Goal: Task Accomplishment & Management: Complete application form

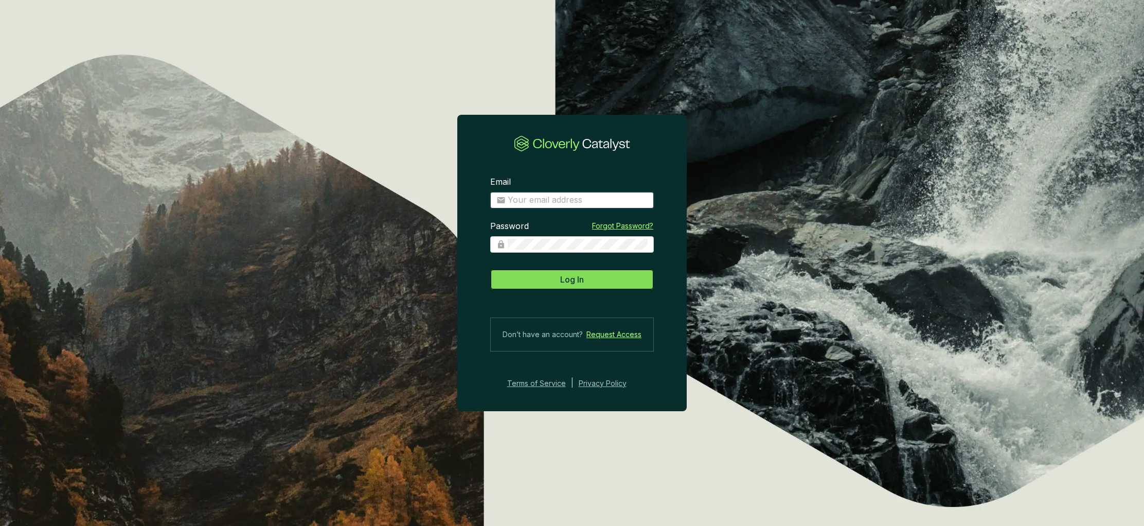
type input "[PERSON_NAME][EMAIL_ADDRESS][DOMAIN_NAME]"
click at [575, 282] on span "Log In" at bounding box center [572, 279] width 24 height 12
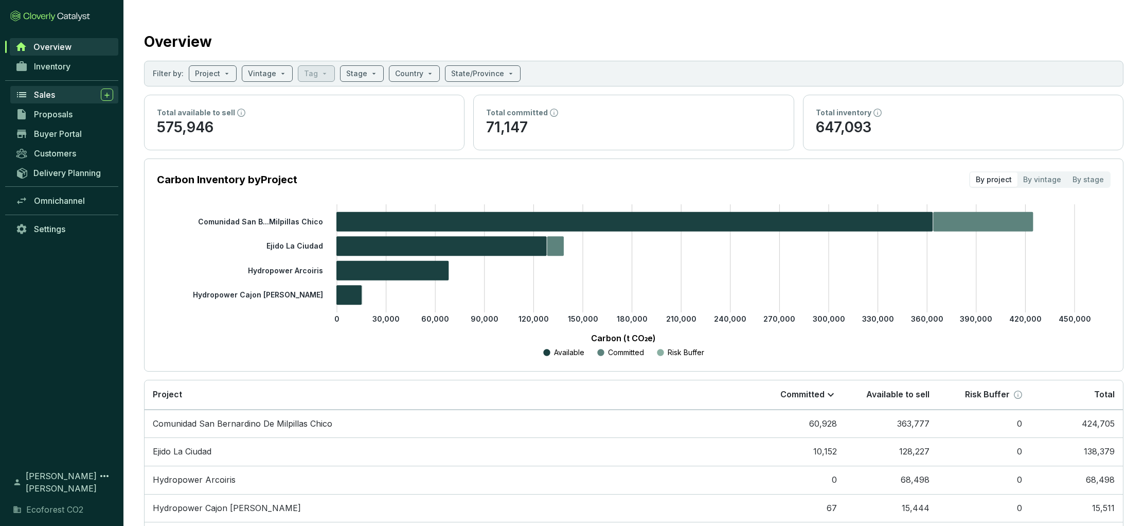
click at [46, 94] on span "Sales" at bounding box center [44, 94] width 21 height 10
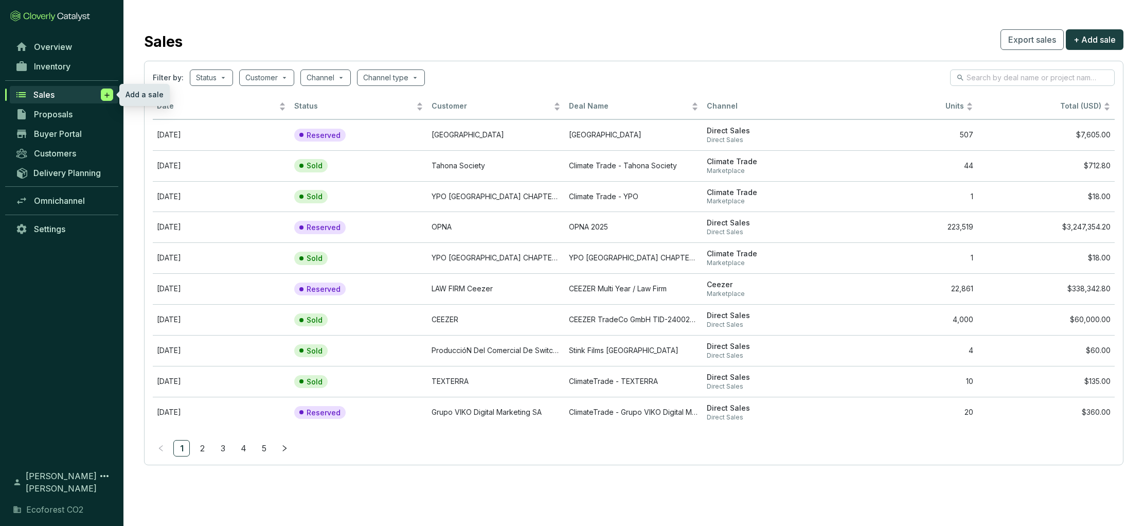
click at [108, 97] on icon at bounding box center [107, 95] width 8 height 10
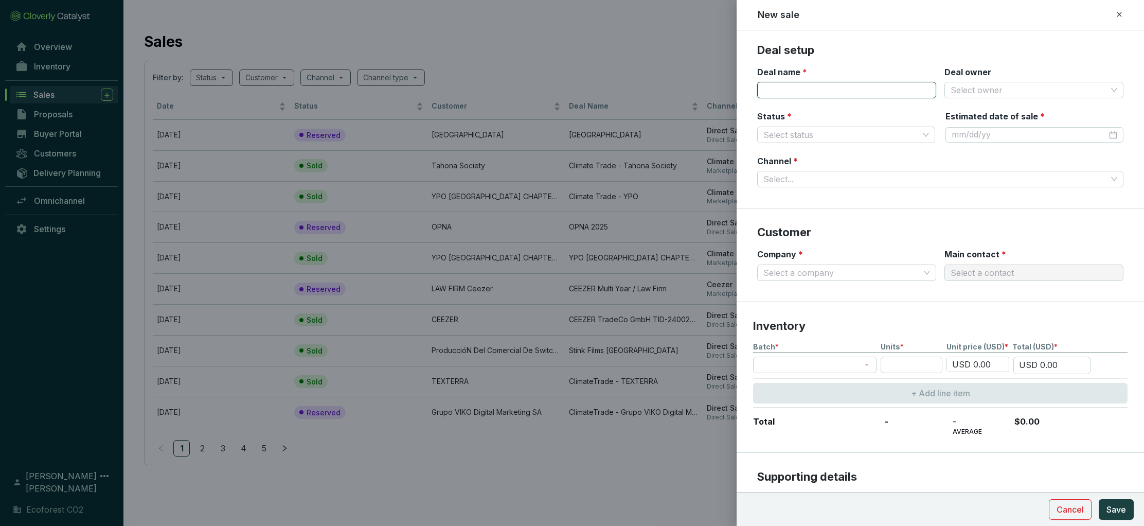
click at [779, 93] on input "Deal name *" at bounding box center [846, 90] width 179 height 16
type input "Climate Trade - [PERSON_NAME]"
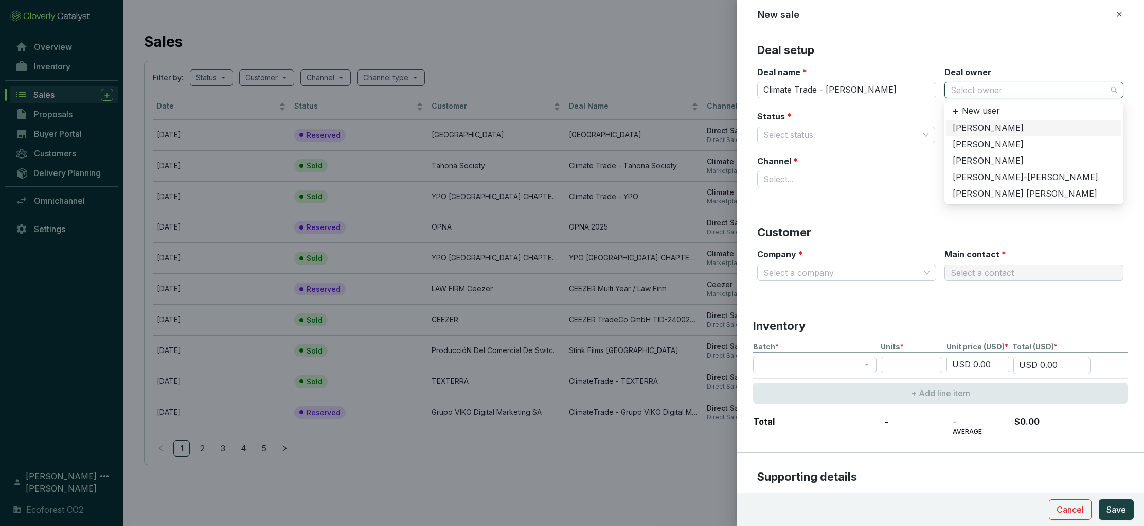
click at [980, 83] on input "Deal owner" at bounding box center [1028, 89] width 156 height 15
click at [991, 194] on div "[PERSON_NAME] [PERSON_NAME]" at bounding box center [1033, 193] width 162 height 11
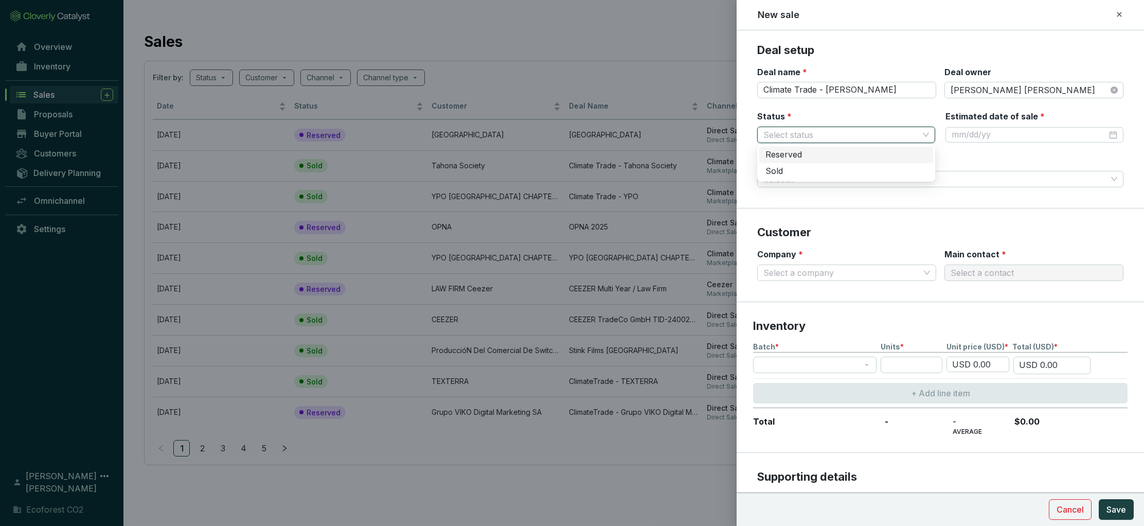
click at [822, 131] on input "Status *" at bounding box center [840, 134] width 155 height 15
click at [795, 158] on div "Reserved" at bounding box center [845, 154] width 161 height 11
click at [1012, 135] on input "Estimated date of sale *" at bounding box center [1028, 134] width 155 height 11
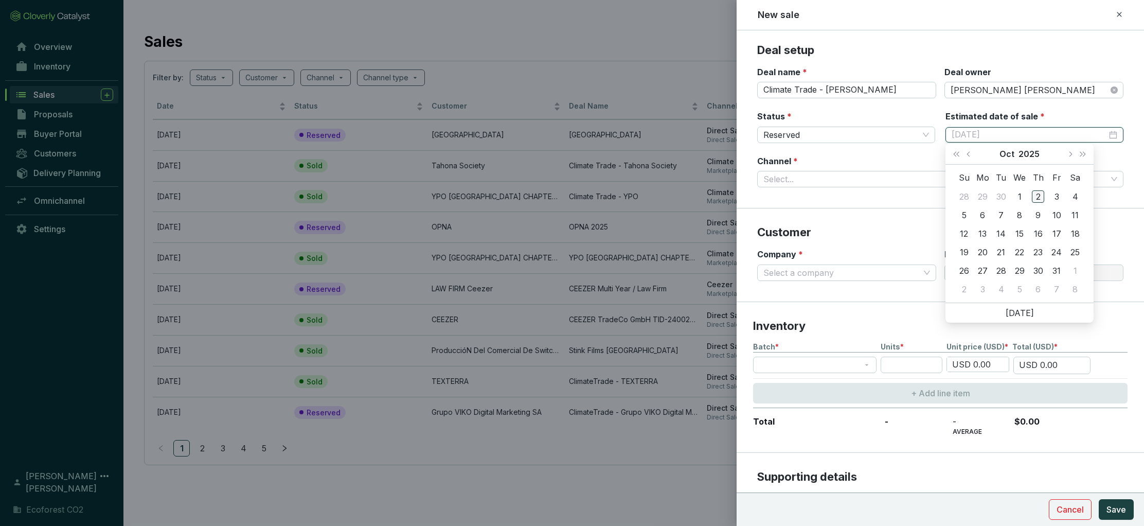
type input "[DATE]"
click at [1040, 196] on div "2" at bounding box center [1037, 196] width 12 height 12
click at [809, 178] on input "Channel *" at bounding box center [934, 178] width 343 height 15
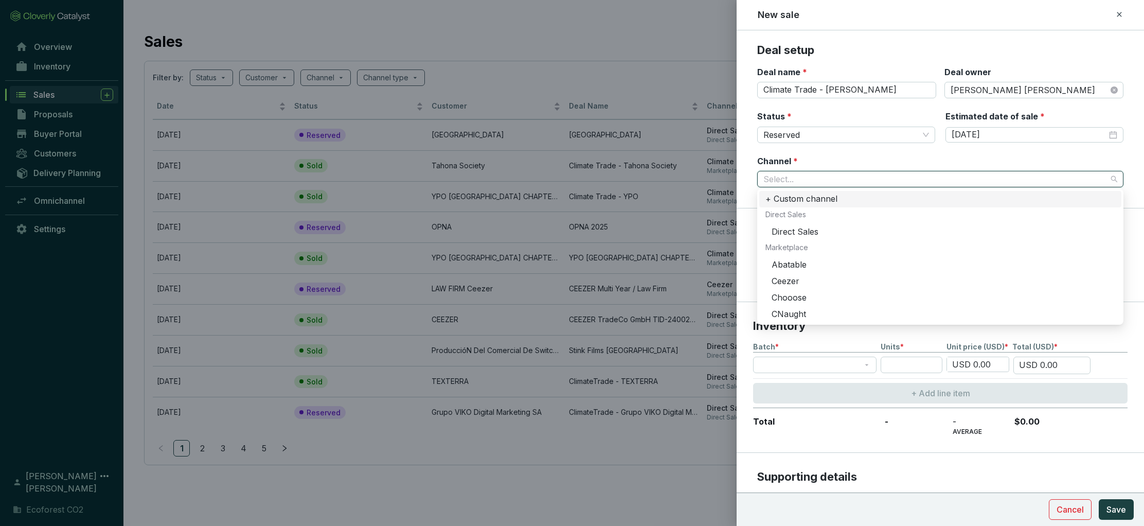
click at [796, 203] on div "+ Custom channel" at bounding box center [940, 198] width 350 height 11
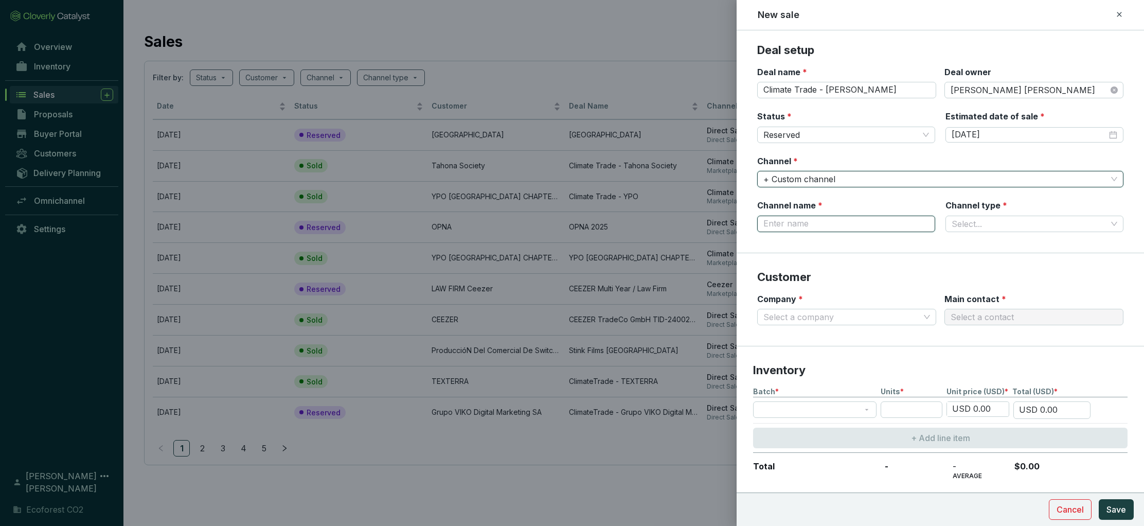
click at [798, 218] on input "Channel name *" at bounding box center [846, 223] width 178 height 16
type input "Climate Trade"
click at [995, 220] on input "Channel type *" at bounding box center [1028, 223] width 155 height 15
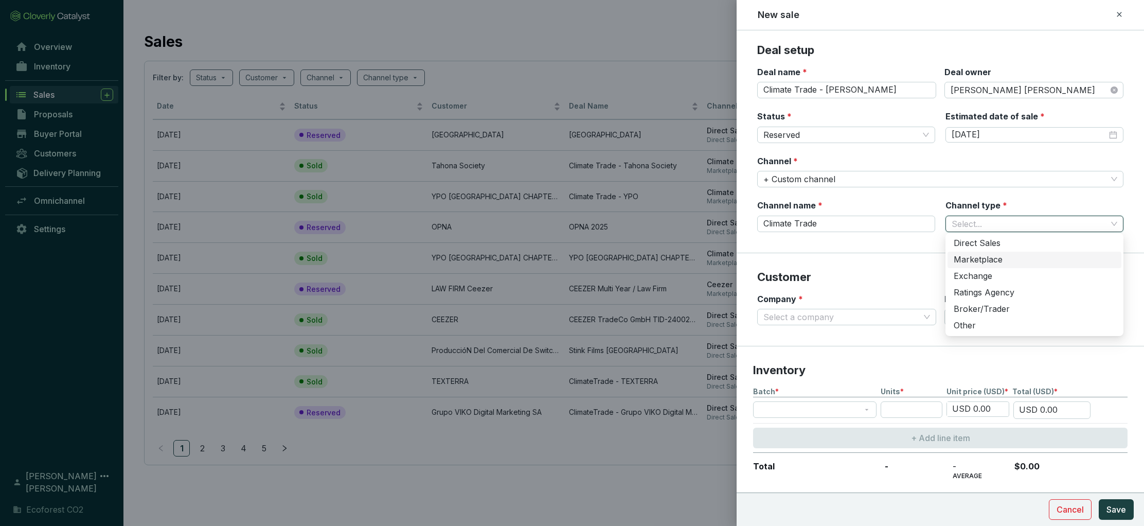
click at [985, 259] on div "Marketplace" at bounding box center [1033, 259] width 161 height 11
click at [880, 246] on section "Deal setup Deal name * Climate Trade - [PERSON_NAME] Deal owner [PERSON_NAME] […" at bounding box center [939, 148] width 407 height 210
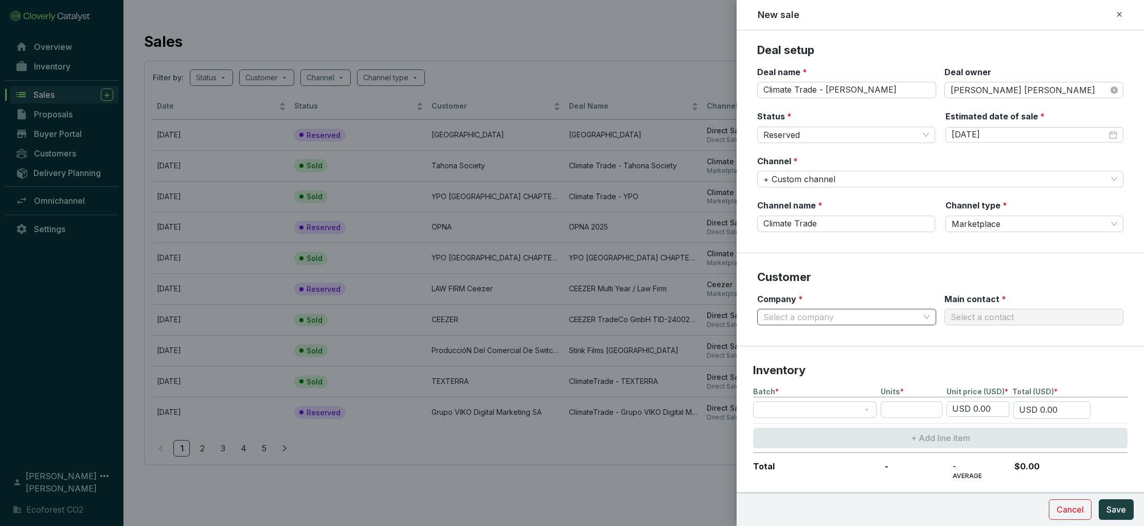
click at [878, 316] on input "Company *" at bounding box center [841, 316] width 156 height 15
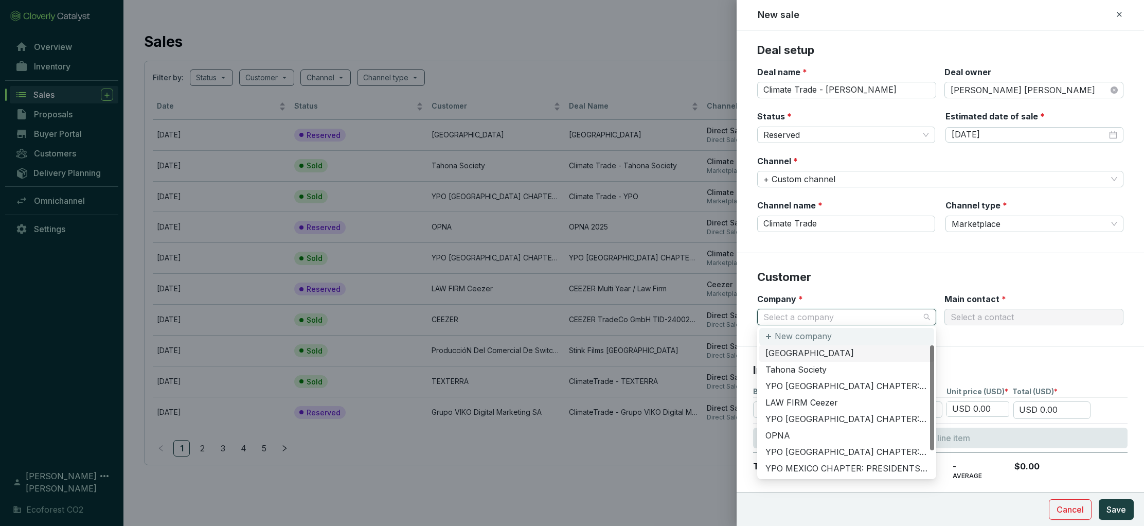
click at [796, 338] on p "New company" at bounding box center [802, 336] width 57 height 11
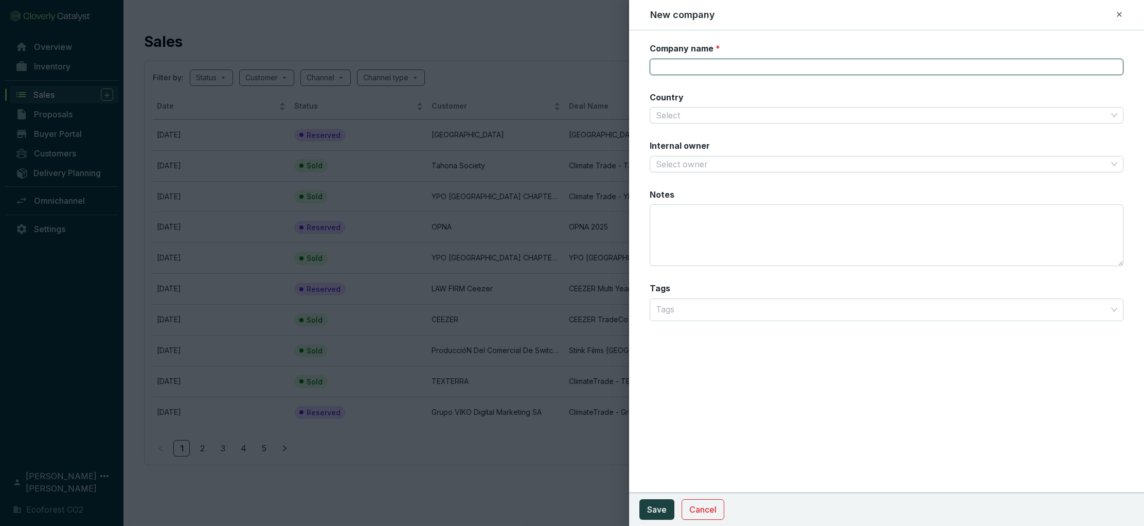
click at [696, 67] on input "Company name *" at bounding box center [886, 67] width 474 height 16
type input "[PERSON_NAME] [PERSON_NAME]"
click at [651, 507] on span "Save" at bounding box center [657, 509] width 20 height 12
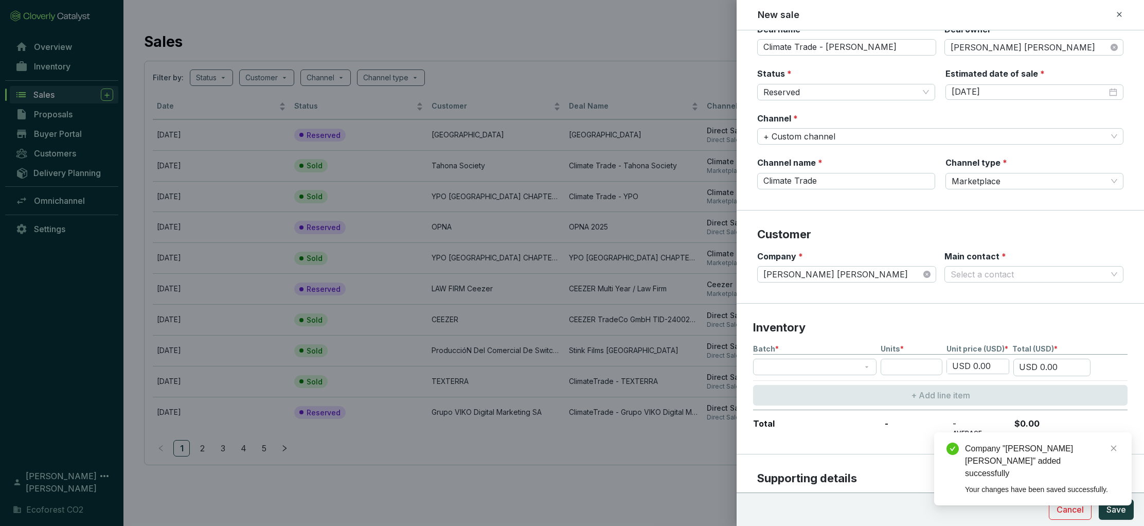
scroll to position [51, 0]
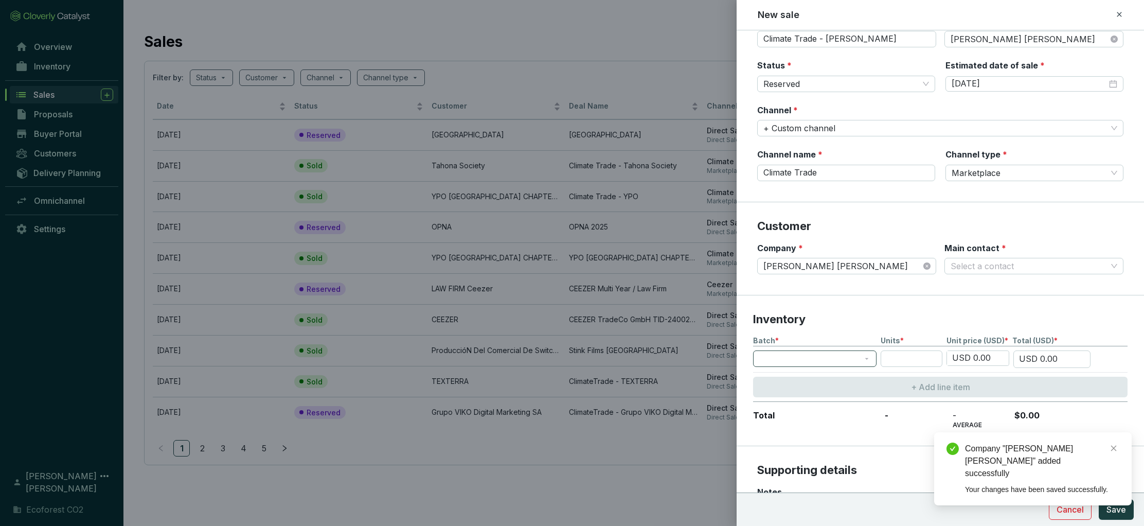
click at [869, 357] on span at bounding box center [814, 358] width 111 height 15
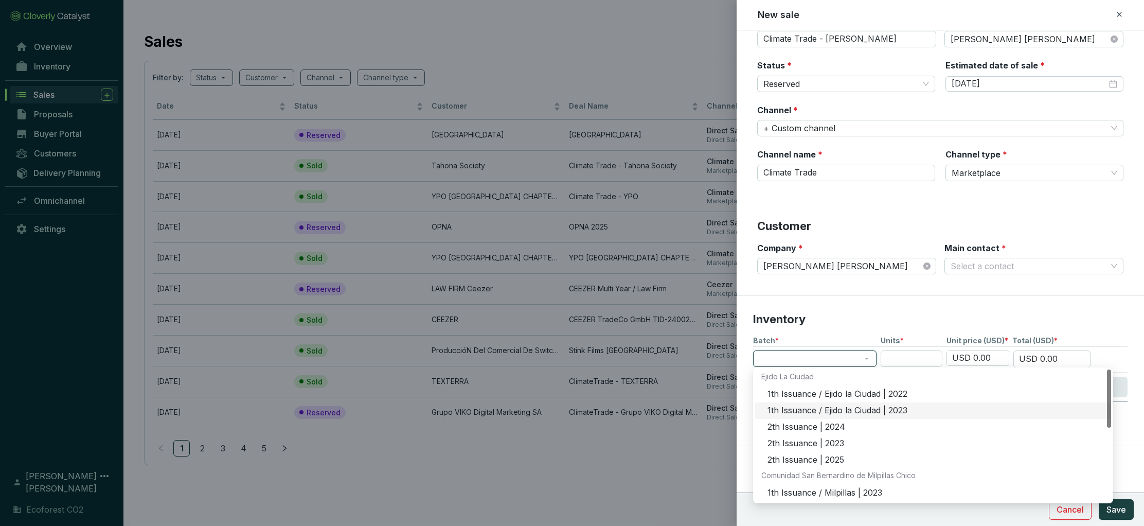
click at [849, 410] on div "1th Issuance / Ejido la Ciudad | 2023" at bounding box center [935, 410] width 337 height 11
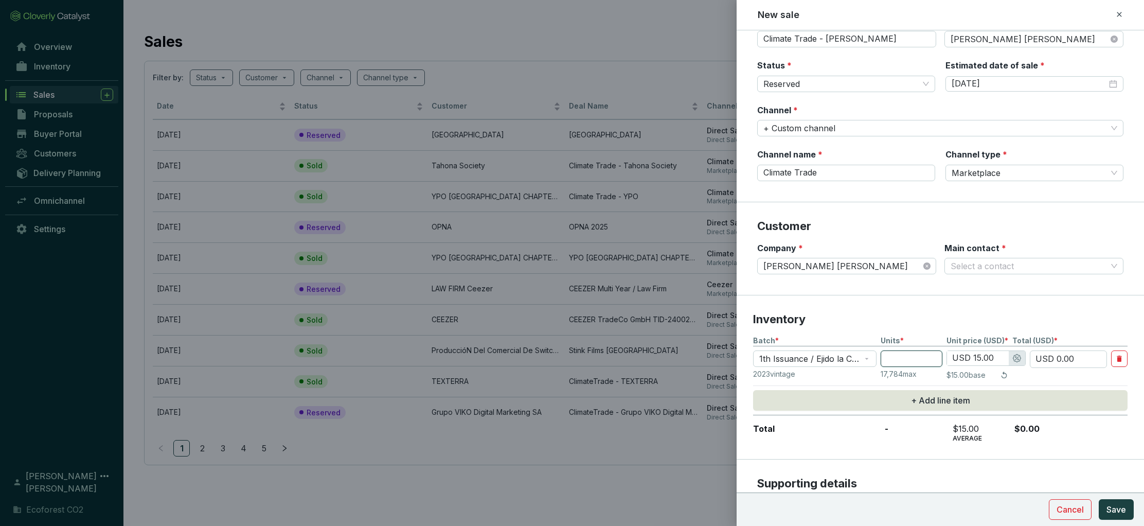
click at [917, 358] on input "number" at bounding box center [911, 358] width 62 height 16
type input "4"
type input "USD 60.00"
type input "4"
click at [1003, 356] on input "USD 15.00" at bounding box center [978, 358] width 62 height 14
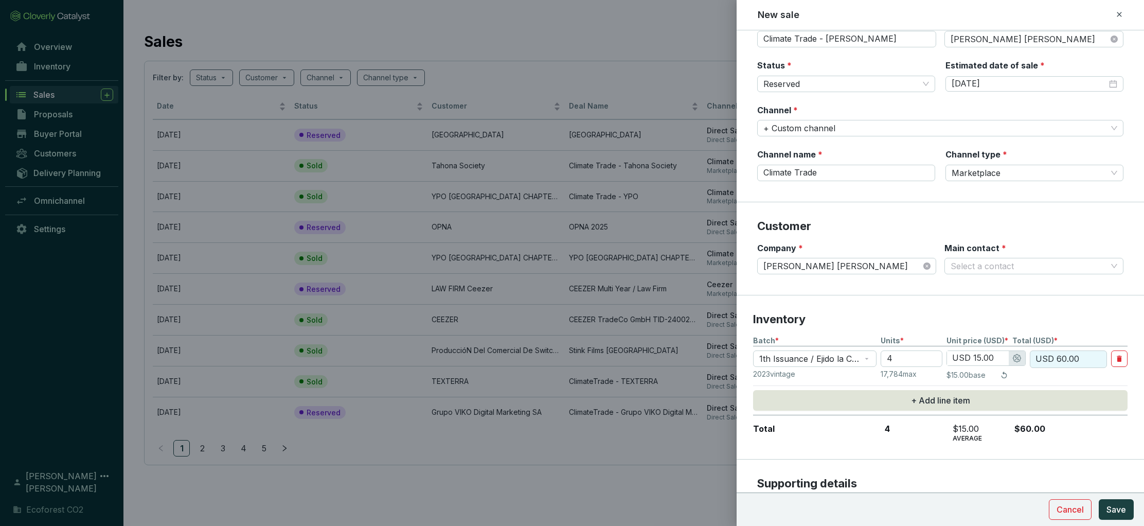
click at [979, 357] on input "USD 15.00" at bounding box center [978, 358] width 62 height 14
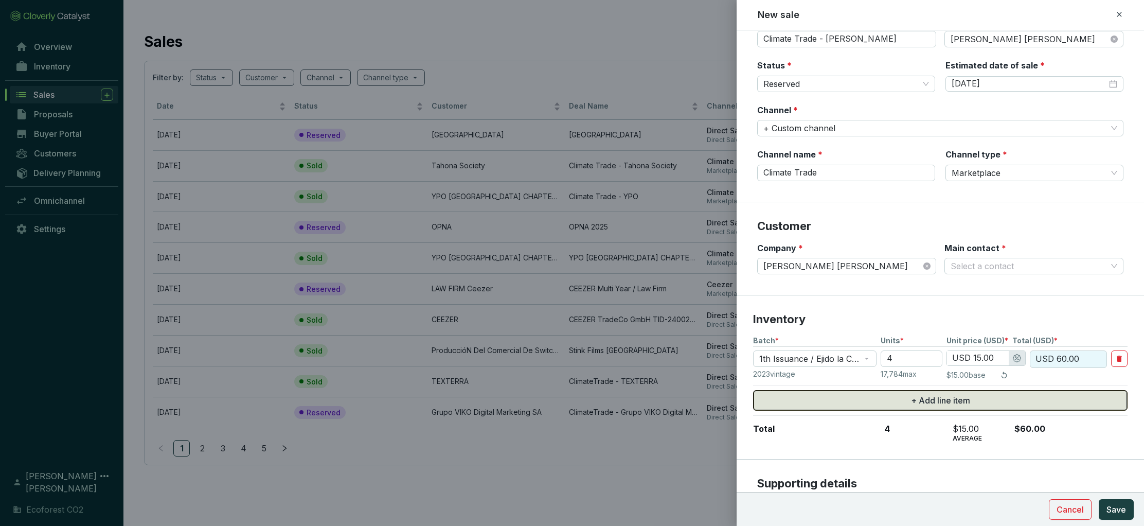
type input "USD 1.00"
type input "USD 4.00"
type input "USD 16.00"
type input "USD 64.00"
type input "USD 16.20"
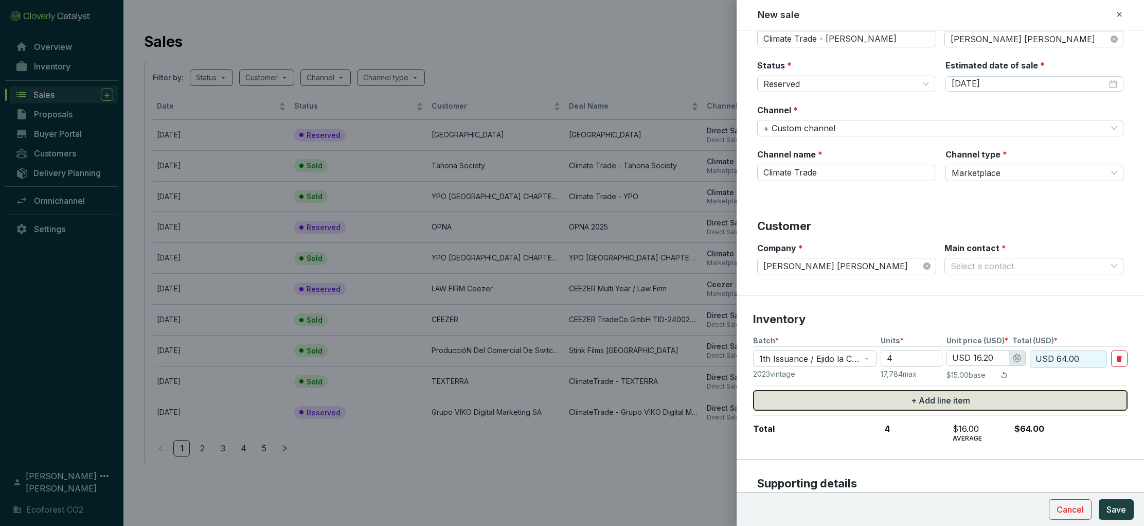
type input "USD 64.80"
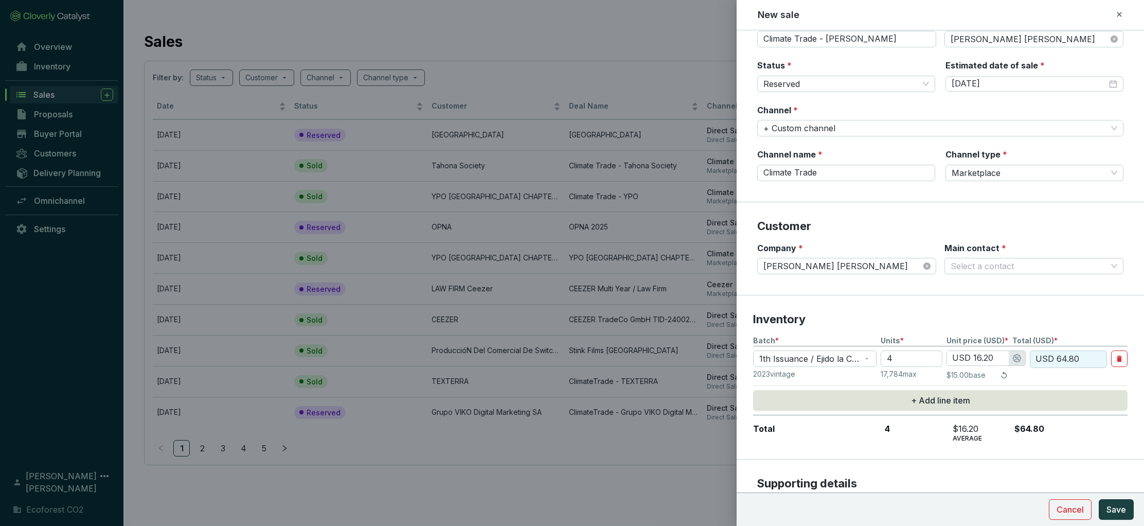
type input "USD 16.20"
click at [1092, 320] on p "Inventory" at bounding box center [940, 319] width 374 height 15
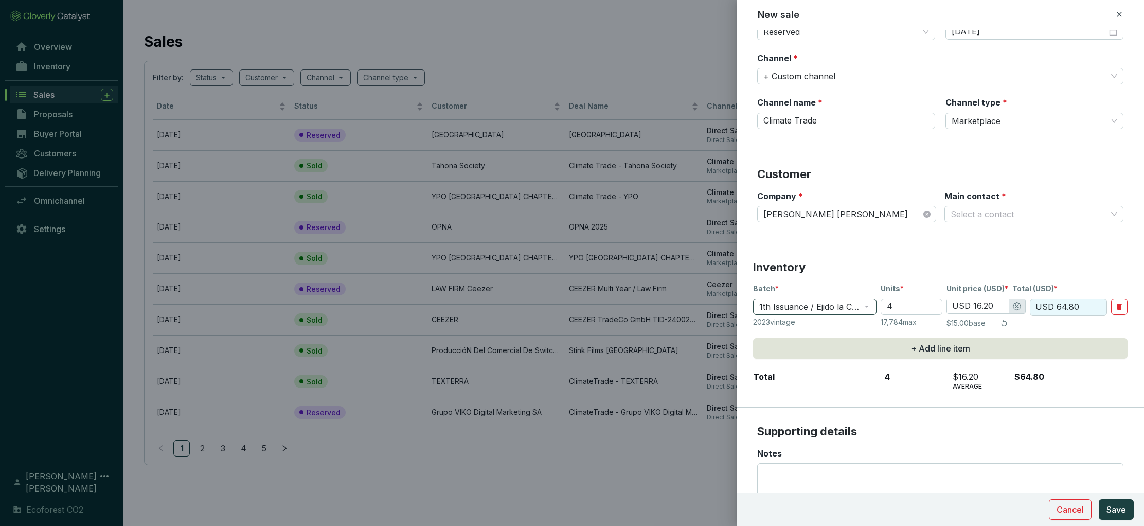
click at [869, 304] on span "1th Issuance / Ejido la Ciudad | 2023" at bounding box center [814, 306] width 111 height 15
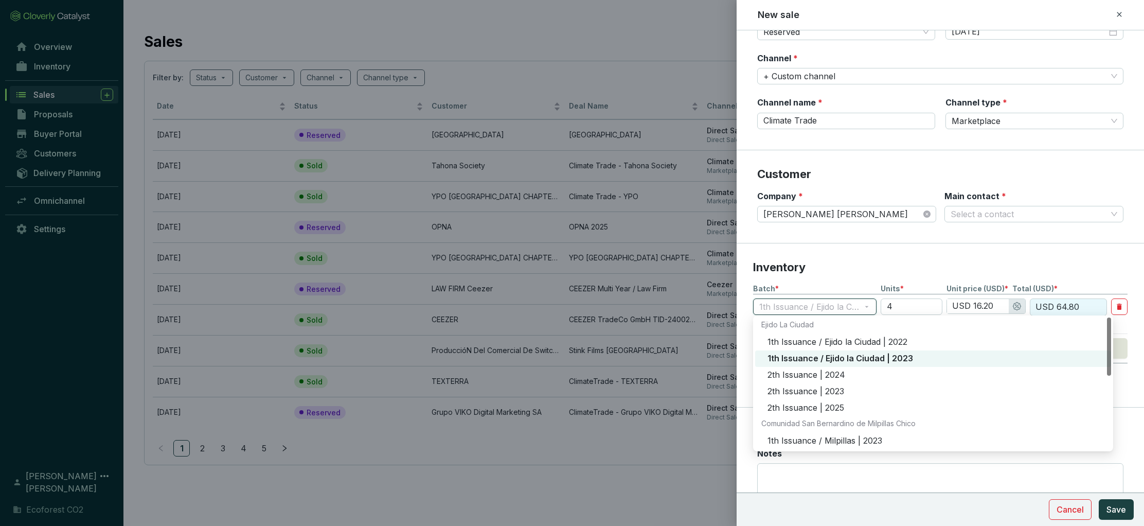
click at [872, 359] on div "1th Issuance / Ejido la Ciudad | 2023" at bounding box center [935, 358] width 337 height 11
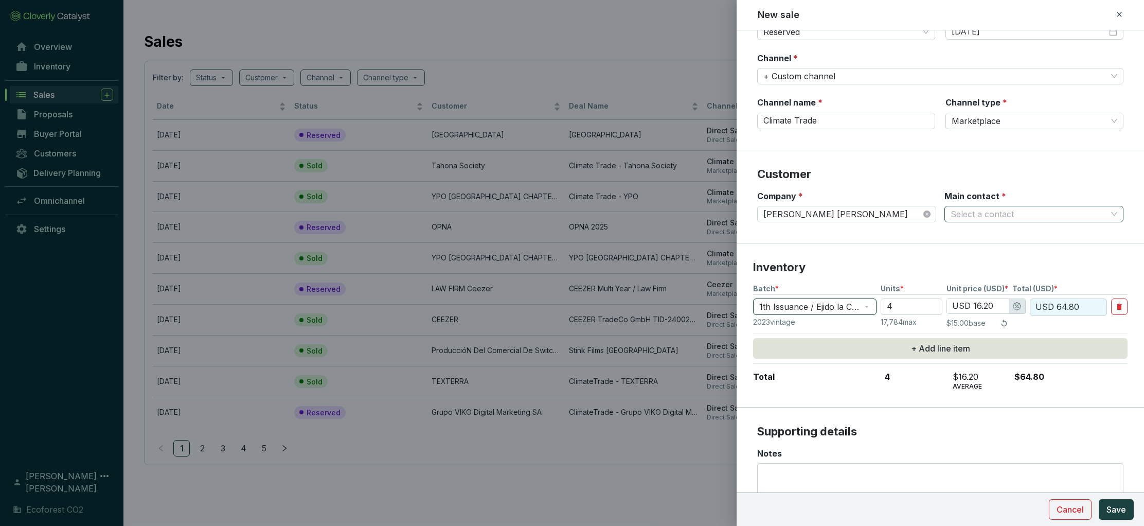
click at [1002, 213] on input "Main contact *" at bounding box center [1028, 213] width 156 height 15
click at [995, 237] on p "New contact" at bounding box center [989, 235] width 50 height 11
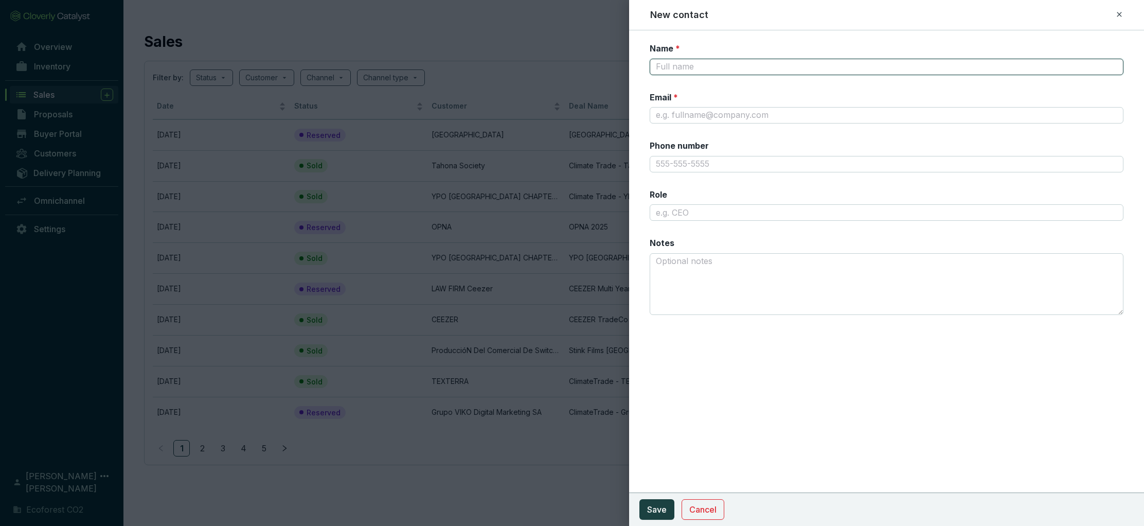
click at [732, 71] on input "Name *" at bounding box center [886, 67] width 474 height 16
type input "[PERSON_NAME]"
type input "[PERSON_NAME][EMAIL_ADDRESS][DOMAIN_NAME]"
drag, startPoint x: 659, startPoint y: 494, endPoint x: 661, endPoint y: 504, distance: 10.0
click at [659, 496] on section "Cancel Save" at bounding box center [886, 508] width 515 height 33
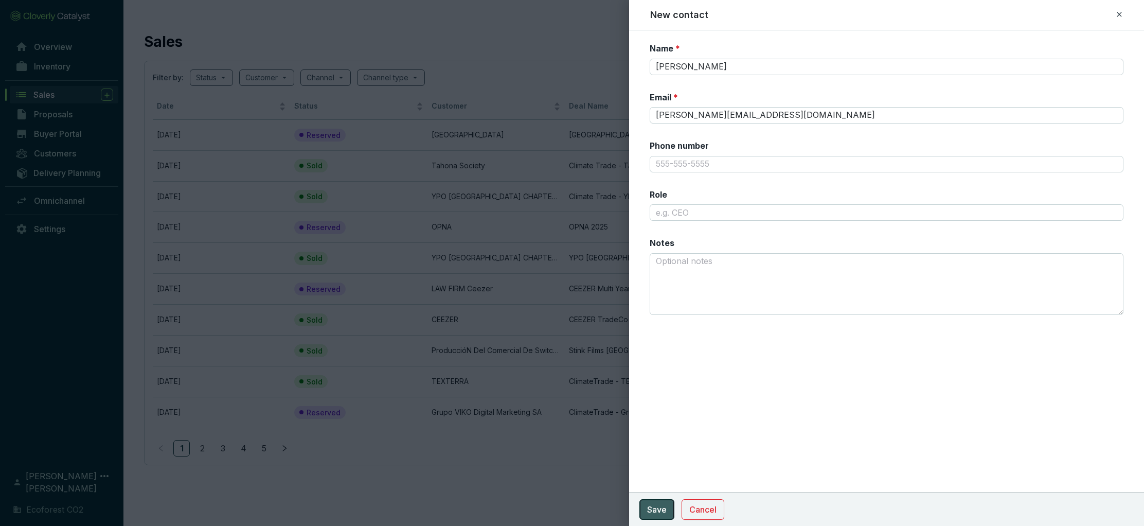
click at [661, 504] on span "Save" at bounding box center [657, 509] width 20 height 12
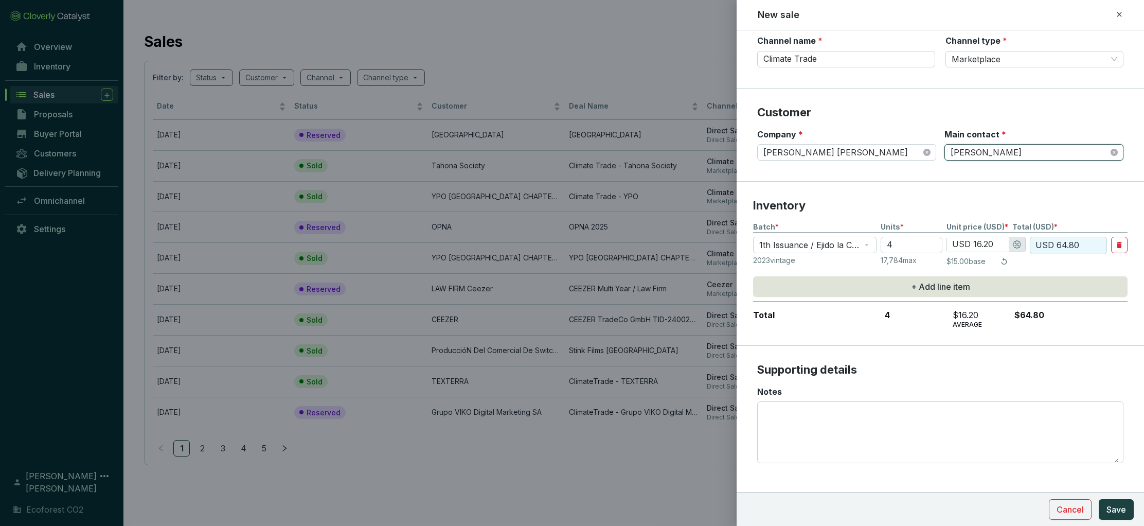
scroll to position [174, 0]
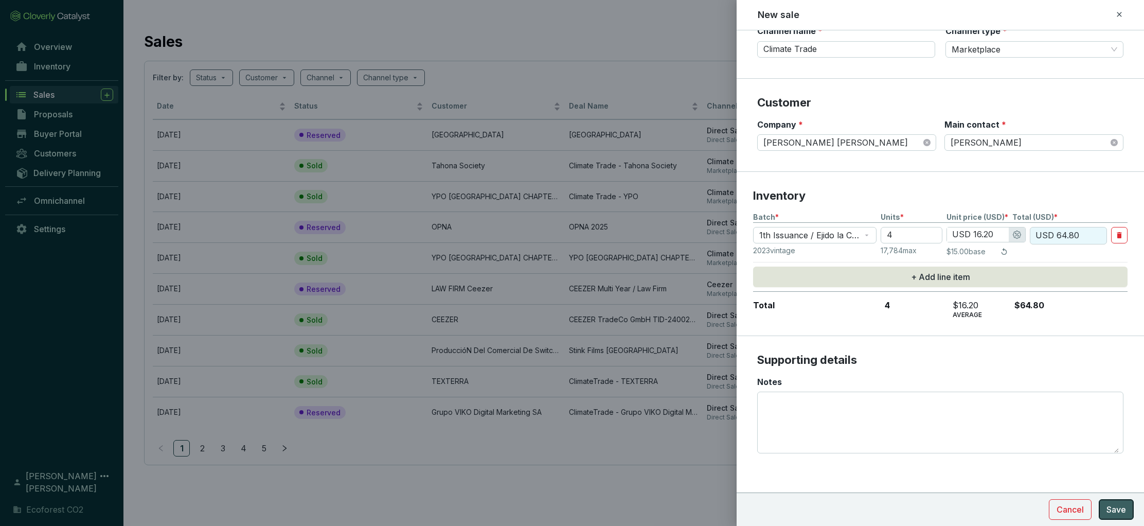
click at [1118, 508] on span "Save" at bounding box center [1116, 509] width 20 height 12
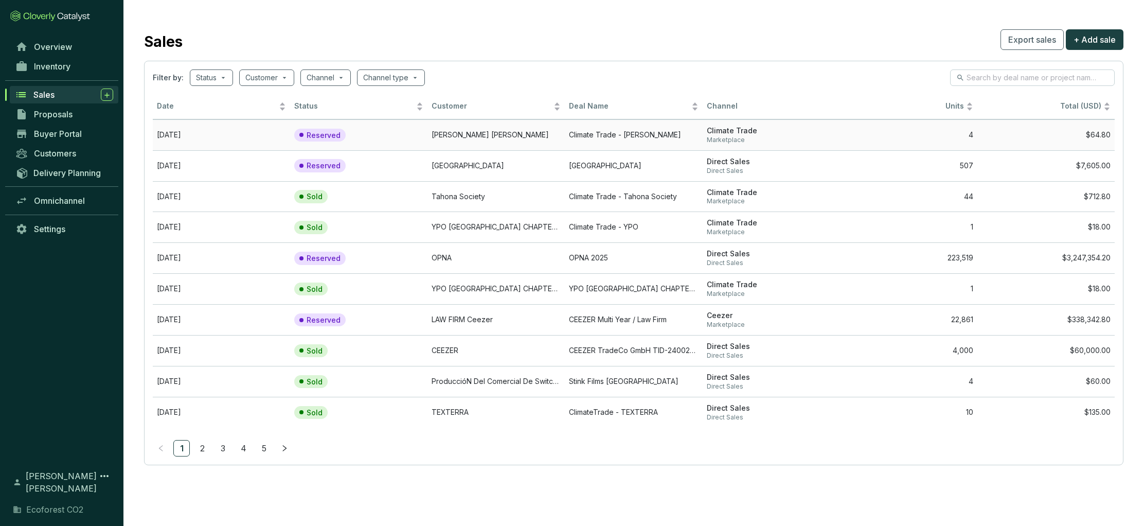
click at [820, 137] on span "Marketplace" at bounding box center [770, 140] width 129 height 8
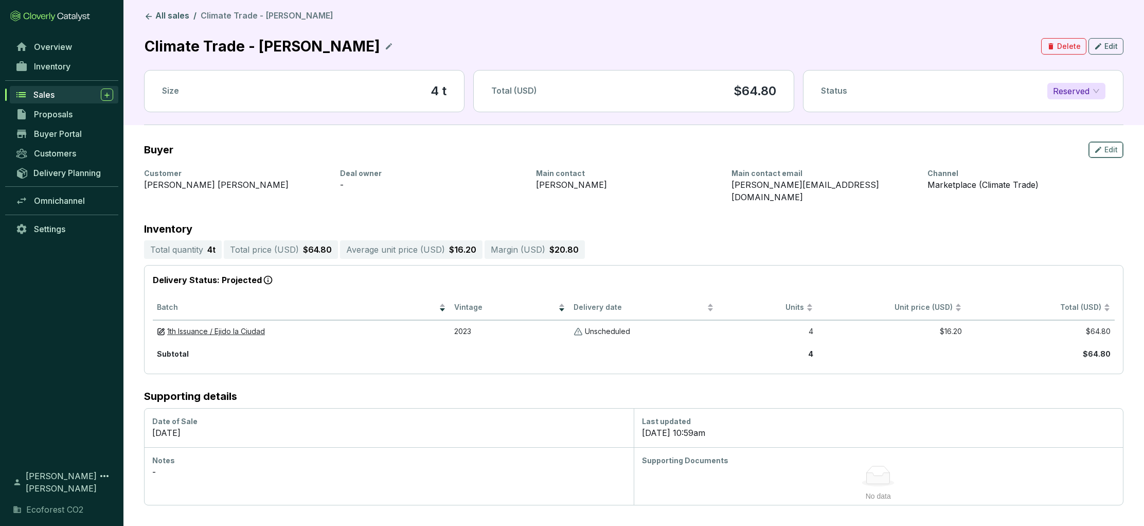
click at [1111, 154] on span "Edit" at bounding box center [1110, 149] width 13 height 10
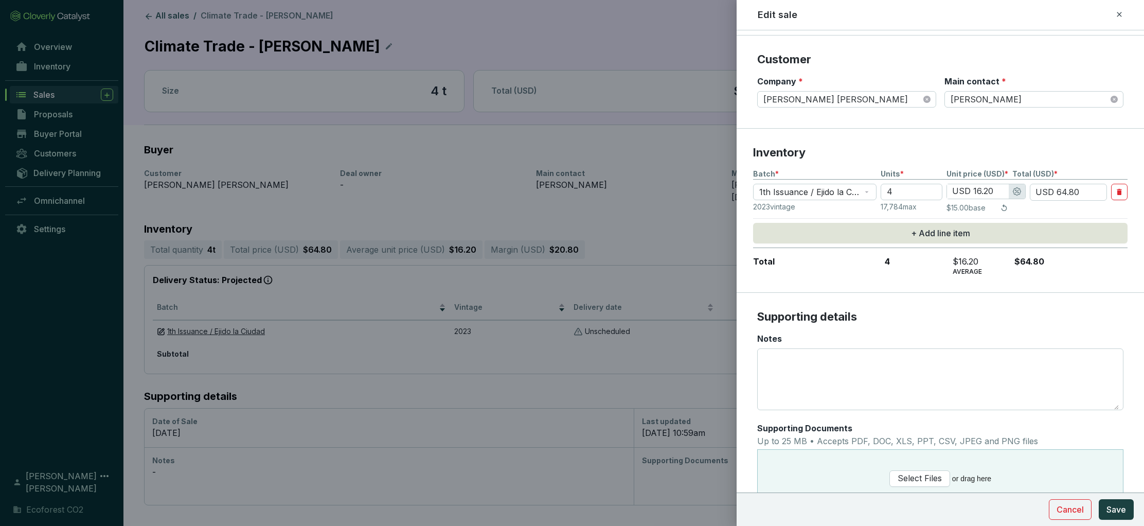
scroll to position [170, 0]
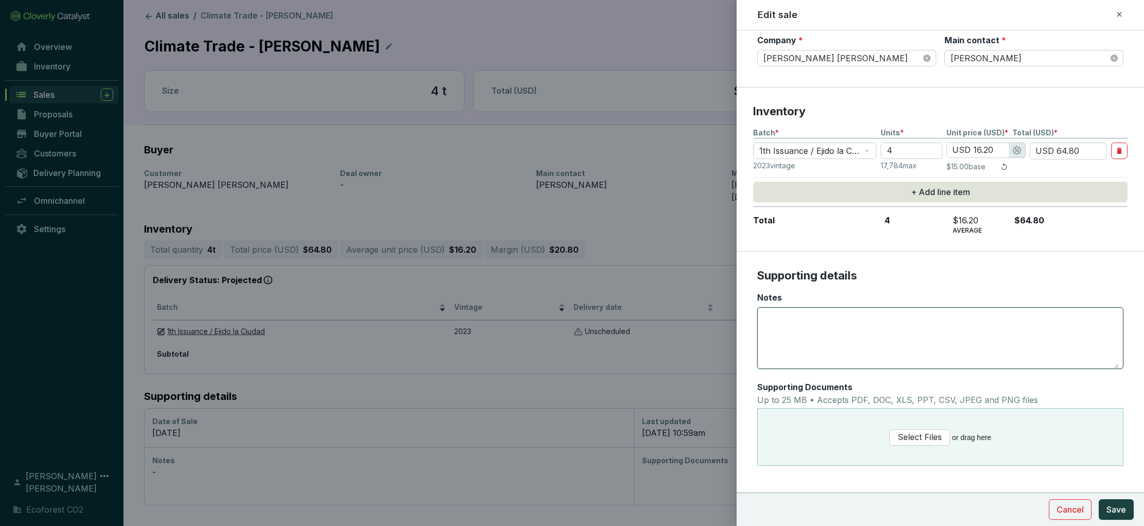
click at [804, 336] on textarea "Notes" at bounding box center [940, 337] width 357 height 61
paste textarea "[URL][DOMAIN_NAME]"
type textarea "[URL][DOMAIN_NAME]"
click at [1116, 505] on span "Save" at bounding box center [1116, 509] width 20 height 12
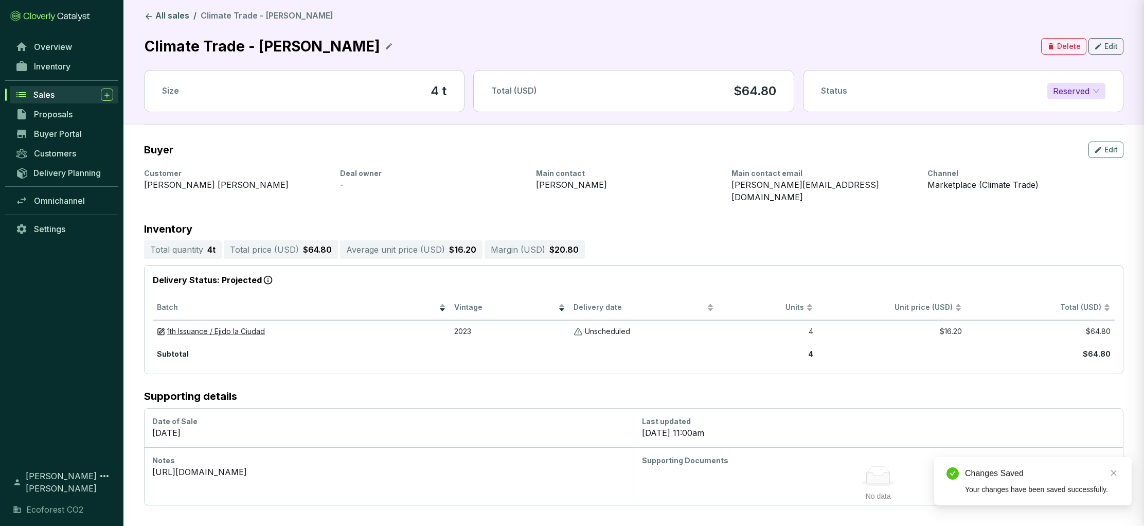
scroll to position [0, 0]
click at [607, 327] on p "Unscheduled" at bounding box center [607, 332] width 45 height 10
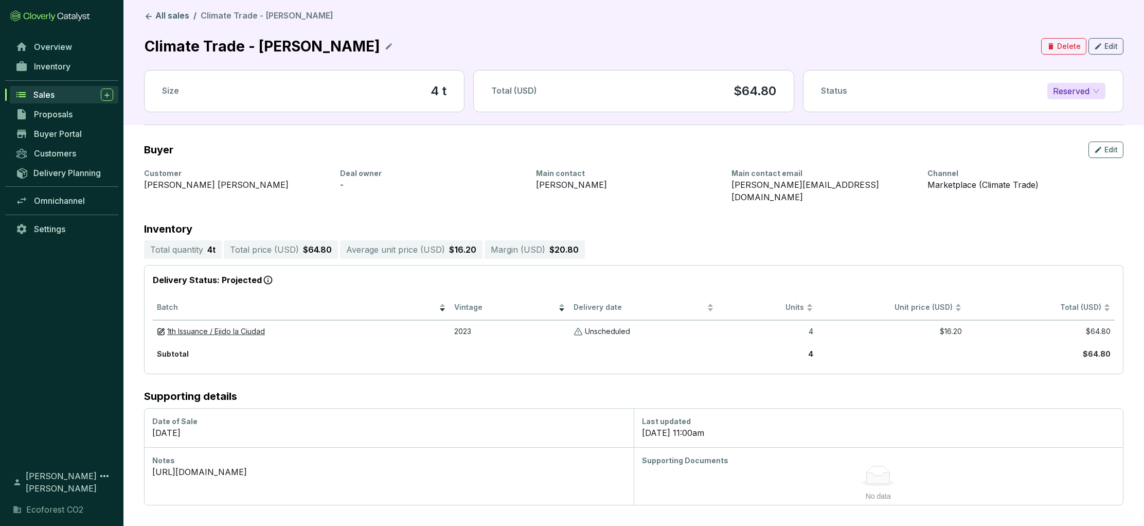
click at [37, 97] on span "Sales" at bounding box center [43, 94] width 21 height 10
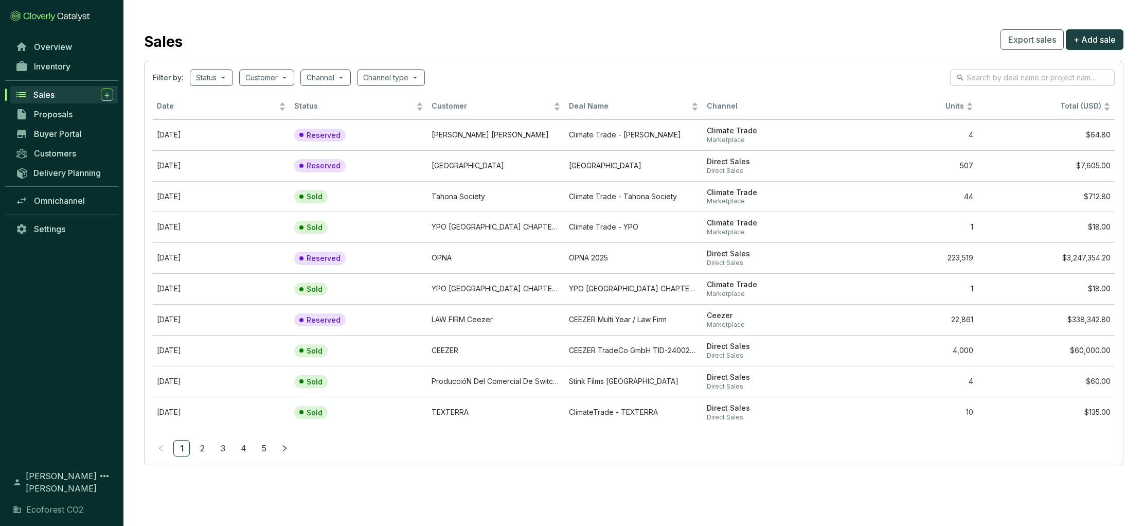
click at [46, 92] on span "Sales" at bounding box center [43, 94] width 21 height 10
click at [199, 446] on link "2" at bounding box center [201, 447] width 15 height 15
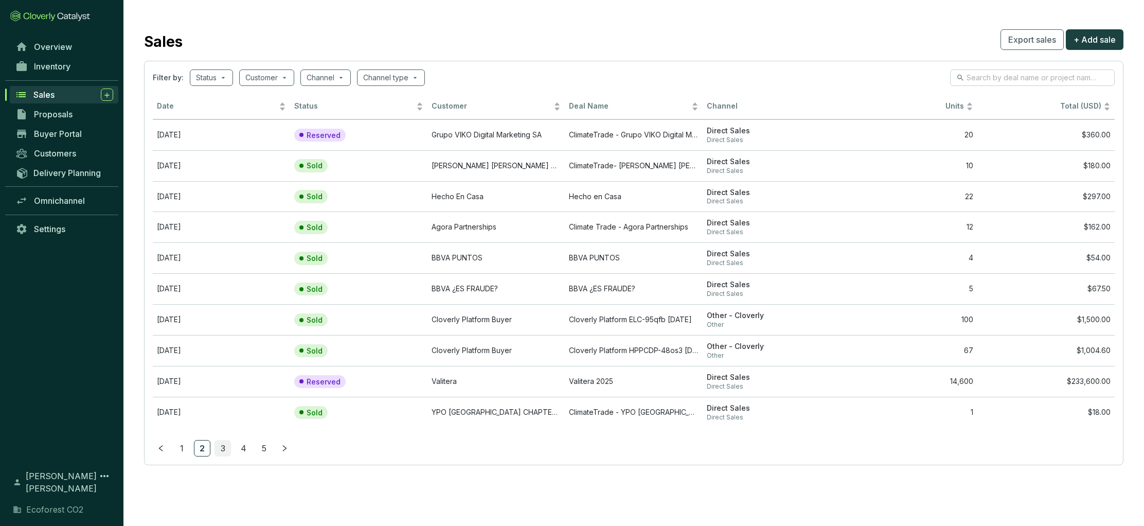
click at [224, 450] on link "3" at bounding box center [222, 447] width 15 height 15
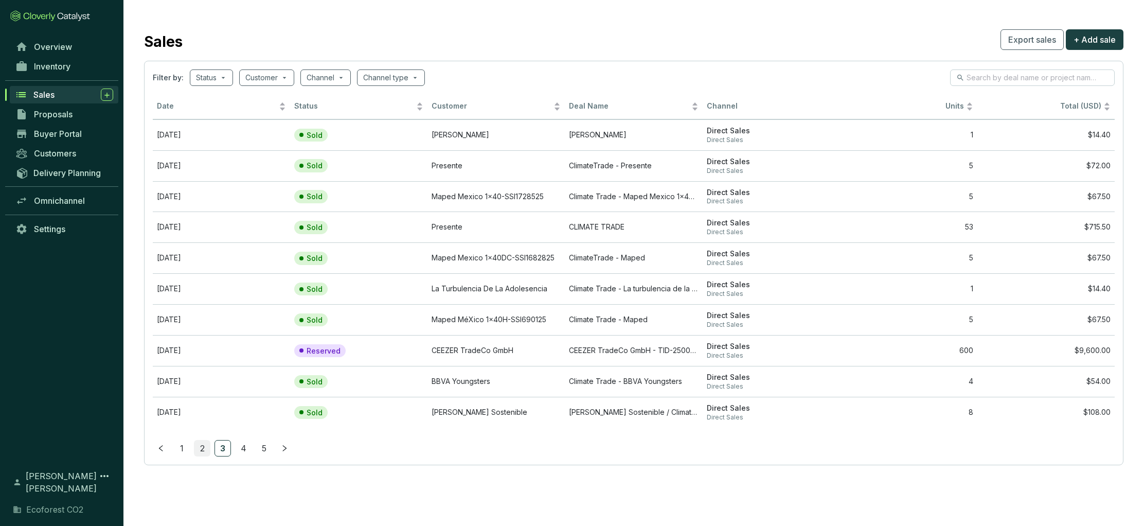
click at [200, 447] on link "2" at bounding box center [201, 447] width 15 height 15
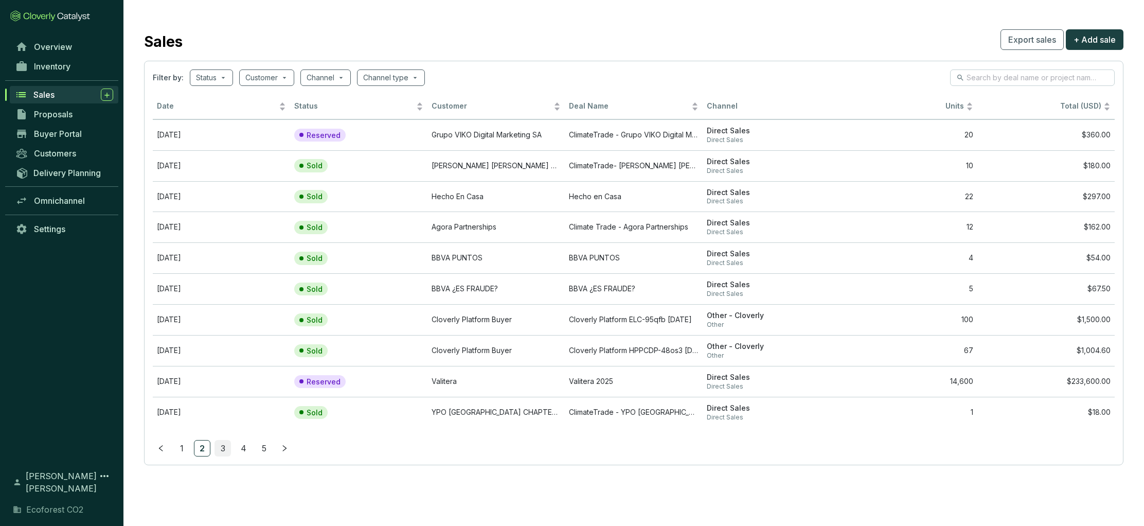
click at [221, 447] on link "3" at bounding box center [222, 447] width 15 height 15
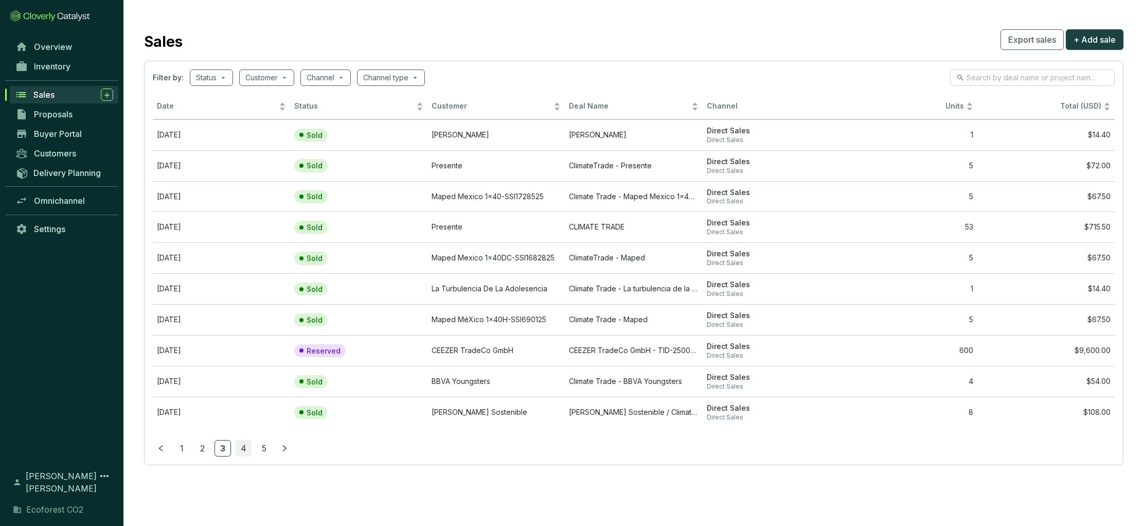
click at [240, 446] on link "4" at bounding box center [242, 447] width 15 height 15
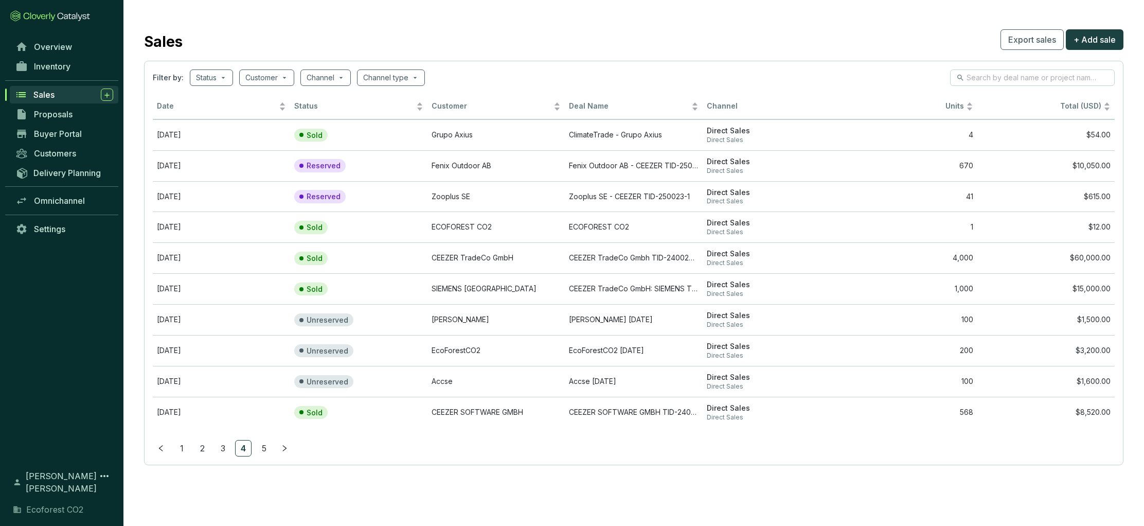
click at [212, 446] on ul "1 2 3 4 5" at bounding box center [634, 448] width 962 height 16
click at [177, 446] on link "1" at bounding box center [181, 447] width 15 height 15
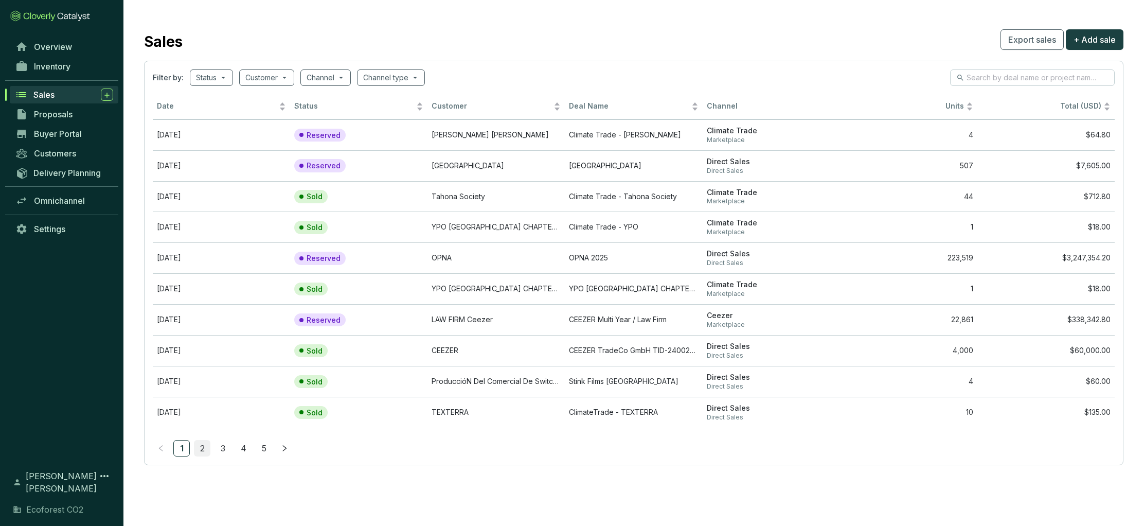
click at [203, 447] on link "2" at bounding box center [201, 447] width 15 height 15
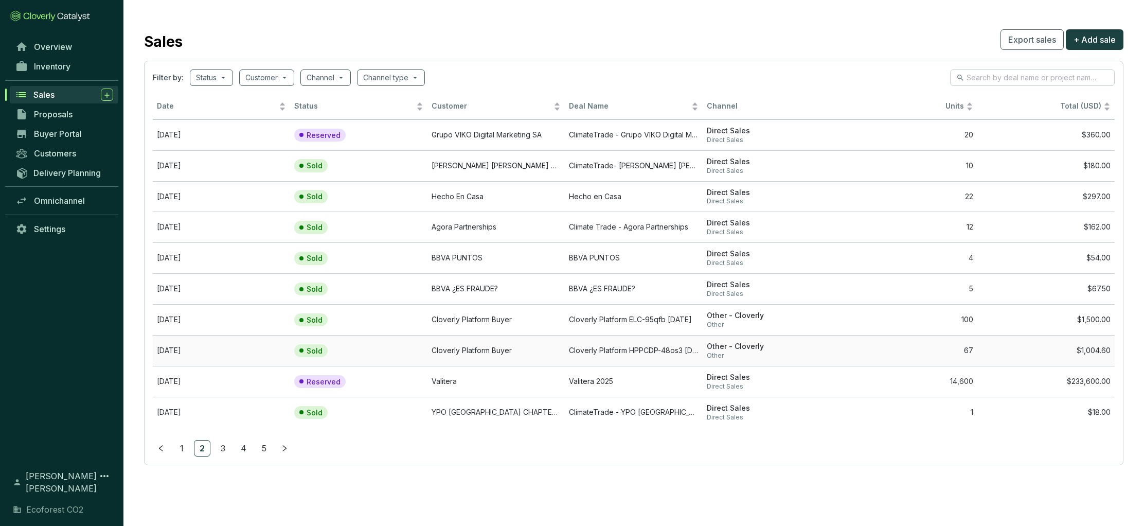
click at [435, 350] on td "Cloverly Platform Buyer" at bounding box center [495, 350] width 137 height 31
